Goal: Transaction & Acquisition: Purchase product/service

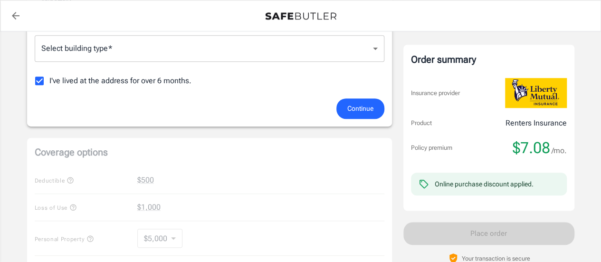
scroll to position [302, 0]
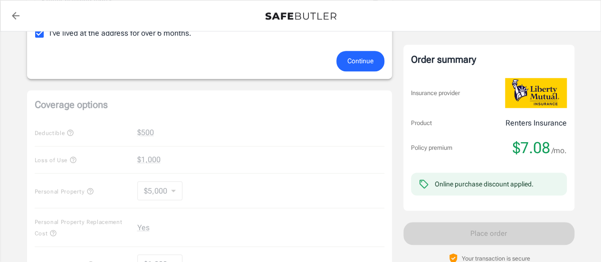
drag, startPoint x: 366, startPoint y: 57, endPoint x: 370, endPoint y: 71, distance: 14.7
click at [366, 57] on span "Continue" at bounding box center [360, 61] width 26 height 12
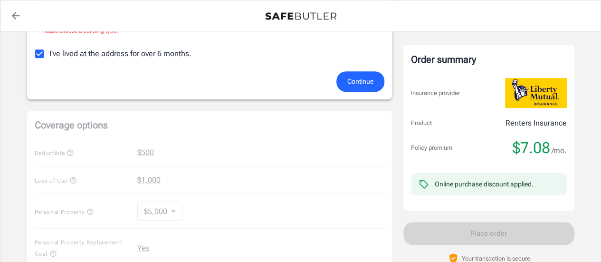
scroll to position [313, 0]
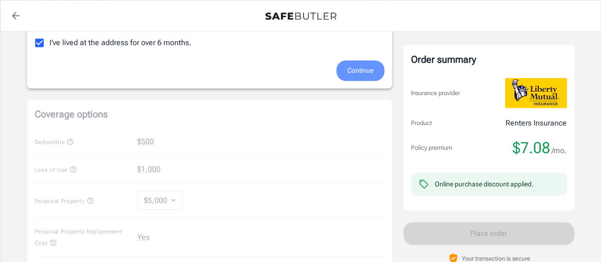
click at [357, 73] on span "Continue" at bounding box center [360, 71] width 26 height 12
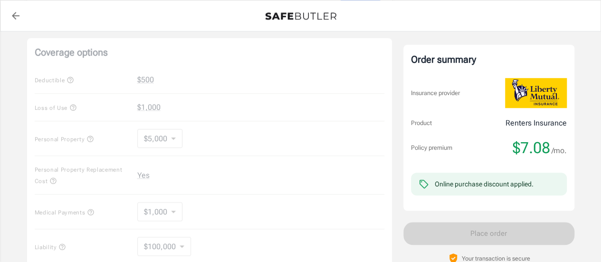
scroll to position [232, 0]
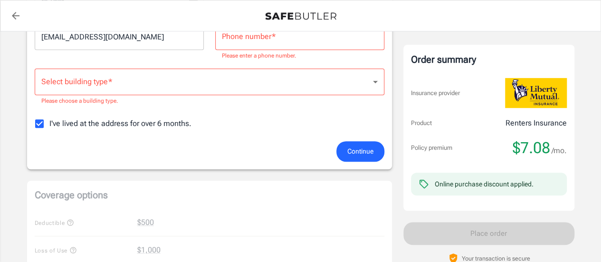
click at [373, 78] on body "Policy premium $ 7.08 /mo Liberty Mutual Renters Insurance [STREET_ADDRESS][PER…" at bounding box center [300, 227] width 601 height 918
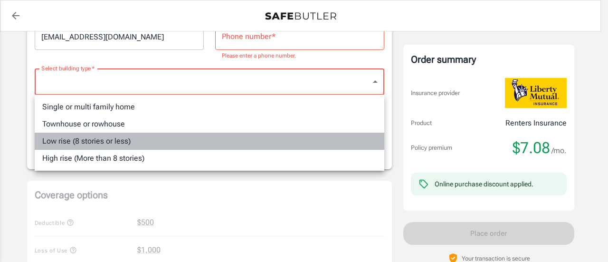
click at [111, 147] on li "Low rise (8 stories or less)" at bounding box center [209, 140] width 349 height 17
type input "lowrise"
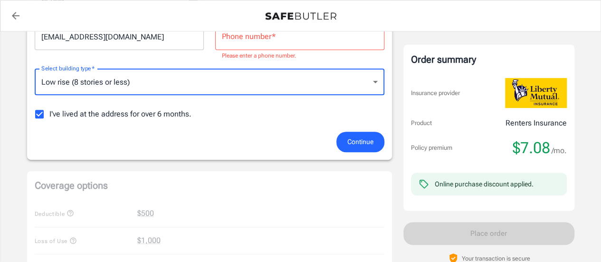
scroll to position [185, 0]
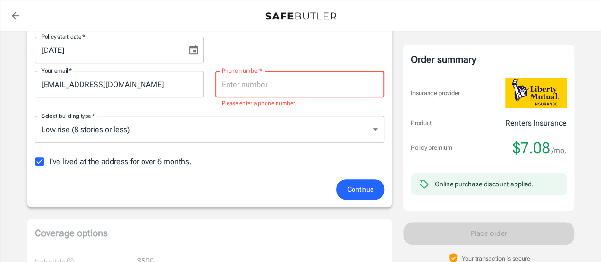
click at [243, 86] on input "Phone number   *" at bounding box center [299, 84] width 169 height 27
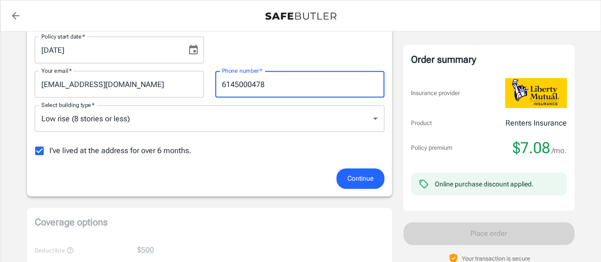
scroll to position [280, 0]
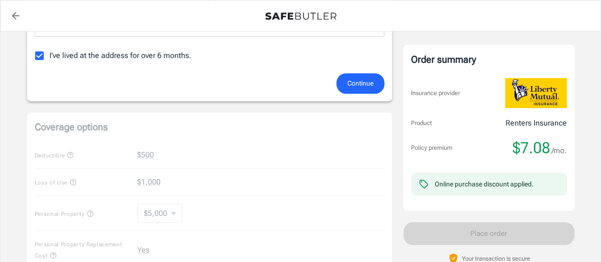
type input "6145000478"
click at [366, 77] on span "Continue" at bounding box center [360, 83] width 26 height 12
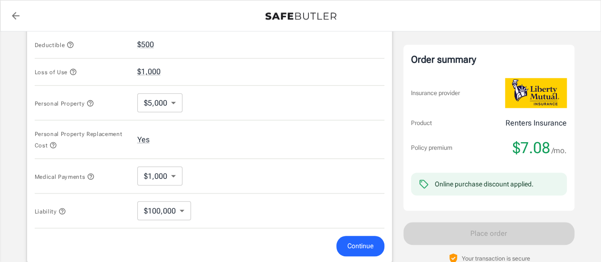
scroll to position [351, 0]
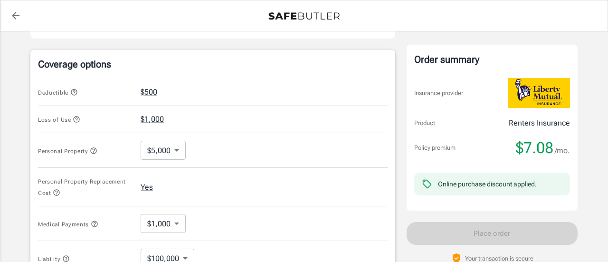
click at [170, 150] on body "Policy premium $ 7.08 /mo Liberty Mutual Renters Insurance [STREET_ADDRESS][PER…" at bounding box center [304, 102] width 608 height 906
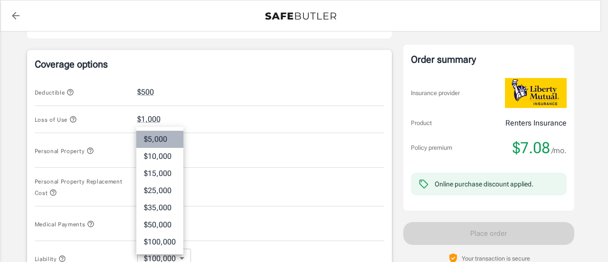
click at [170, 139] on li "$5,000" at bounding box center [159, 139] width 47 height 17
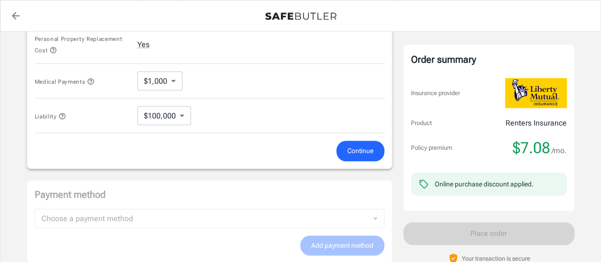
scroll to position [446, 0]
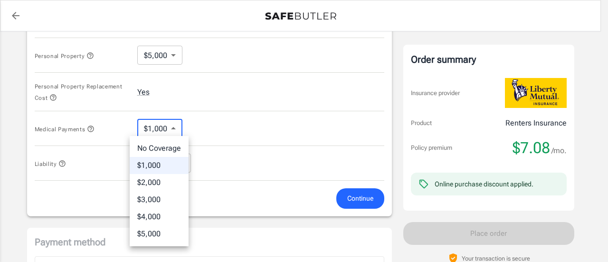
click at [173, 127] on body "Policy premium $ 7.08 /mo Liberty Mutual Renters Insurance [STREET_ADDRESS][PER…" at bounding box center [304, 7] width 608 height 906
click at [161, 150] on li "No Coverage" at bounding box center [159, 148] width 59 height 17
type input "No Coverage"
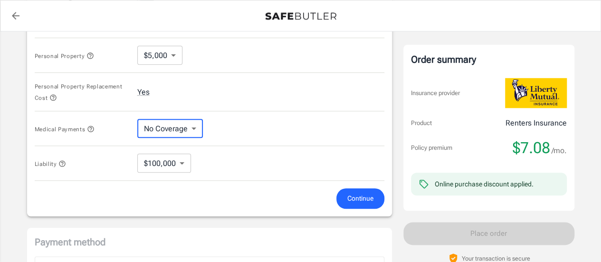
click at [90, 127] on icon "button" at bounding box center [91, 129] width 8 height 8
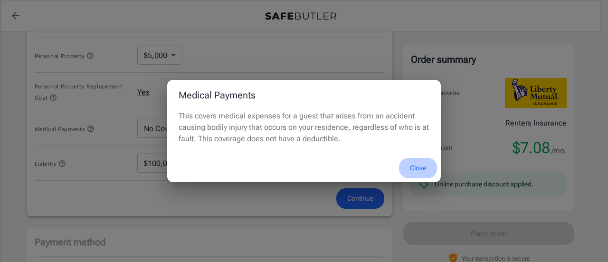
click at [419, 166] on button "Close" at bounding box center [418, 168] width 38 height 20
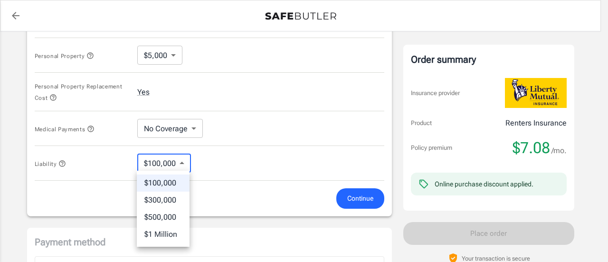
click at [183, 162] on body "Policy premium $ 7.08 /mo Liberty Mutual Renters Insurance [STREET_ADDRESS][PER…" at bounding box center [304, 7] width 608 height 906
click at [183, 162] on div at bounding box center [304, 131] width 608 height 262
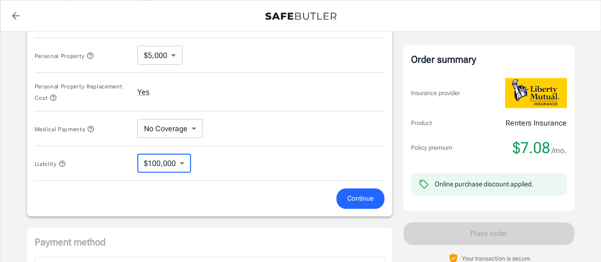
scroll to position [541, 0]
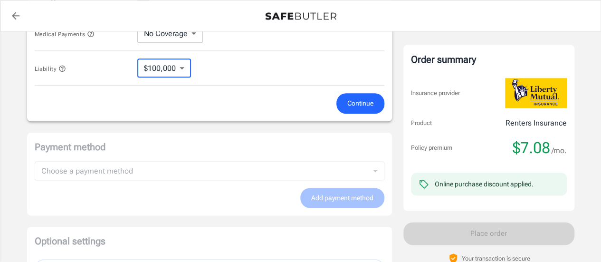
click at [366, 104] on span "Continue" at bounding box center [360, 103] width 26 height 12
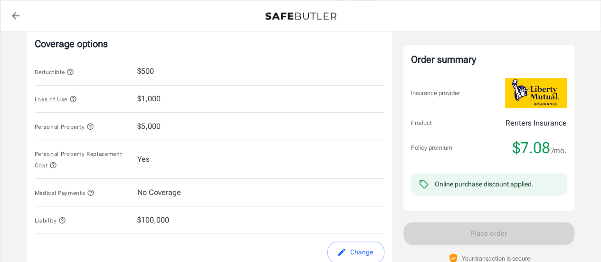
scroll to position [324, 0]
